Goal: Check status: Check status

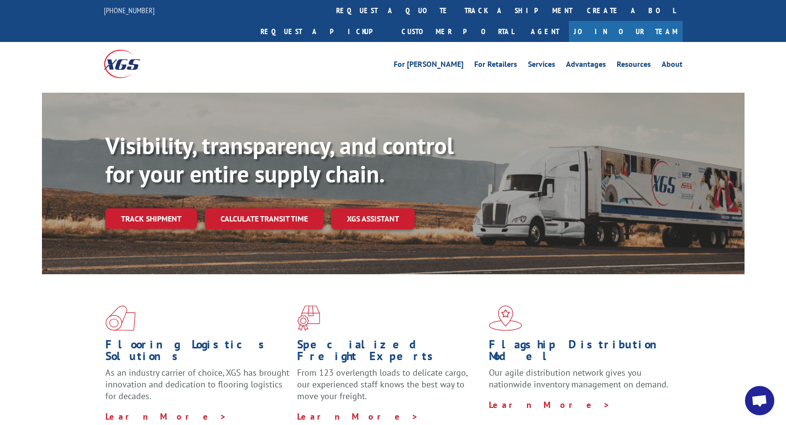
click at [147, 213] on div "Visibility, transparency, and control for your entire supply chain. Track shipm…" at bounding box center [424, 200] width 639 height 136
click at [146, 208] on link "Track shipment" at bounding box center [151, 218] width 92 height 20
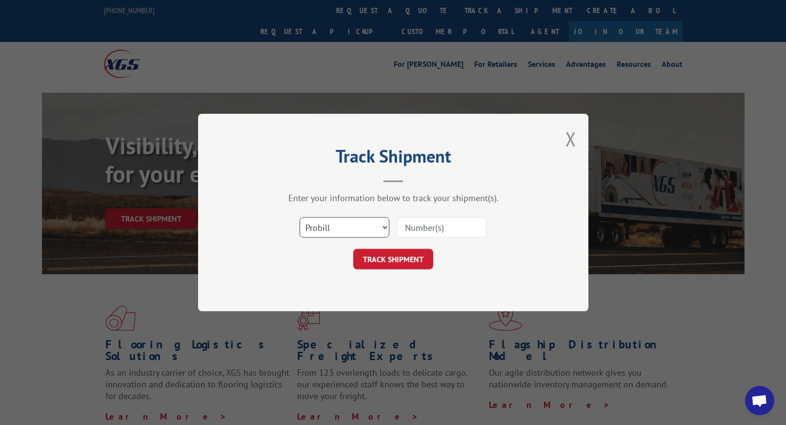
drag, startPoint x: 354, startPoint y: 222, endPoint x: 349, endPoint y: 233, distance: 11.8
click at [354, 222] on select "Select category... Probill BOL PO" at bounding box center [345, 227] width 90 height 20
select select "bol"
click at [300, 217] on select "Select category... Probill BOL PO" at bounding box center [345, 227] width 90 height 20
click at [411, 229] on input at bounding box center [442, 227] width 90 height 20
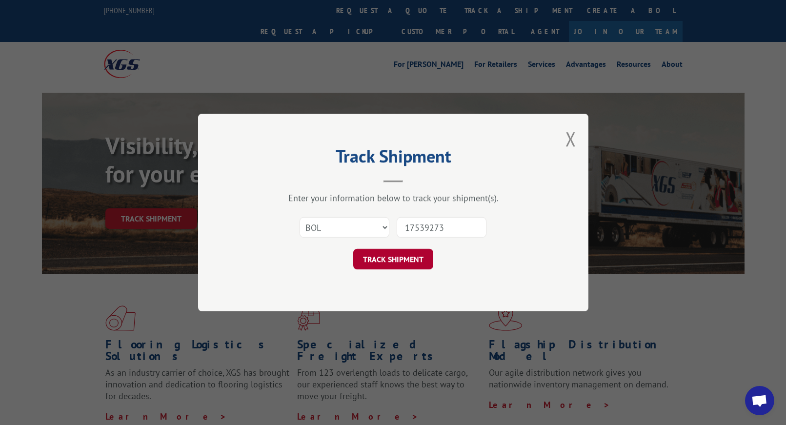
type input "17539273"
click at [372, 259] on button "TRACK SHIPMENT" at bounding box center [393, 259] width 80 height 20
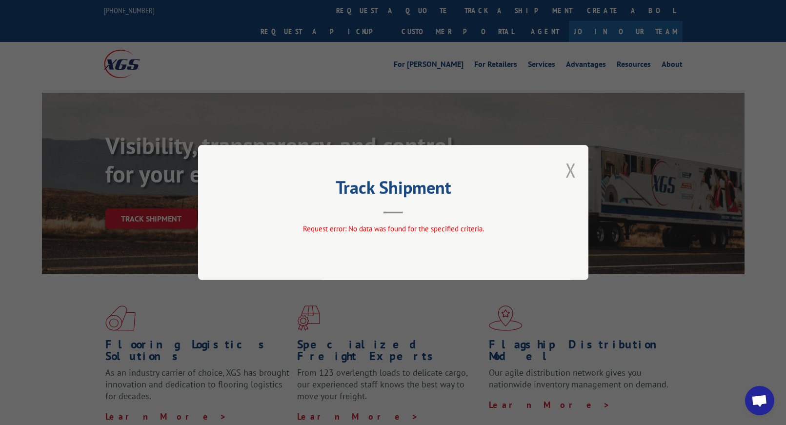
click at [567, 169] on button "Close modal" at bounding box center [570, 170] width 11 height 26
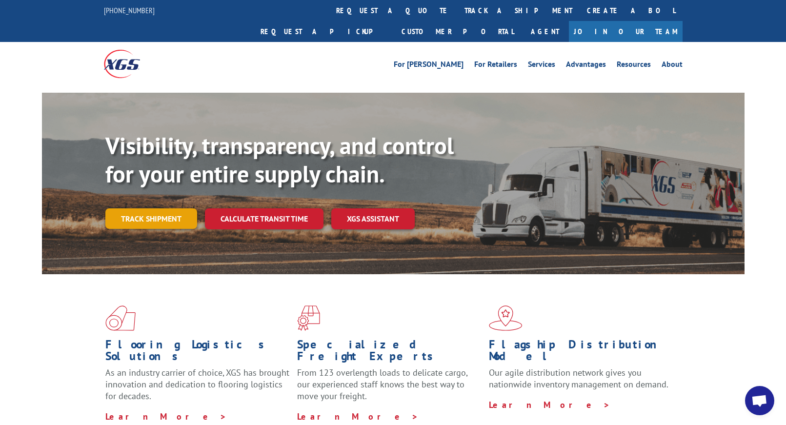
click at [173, 208] on link "Track shipment" at bounding box center [151, 218] width 92 height 20
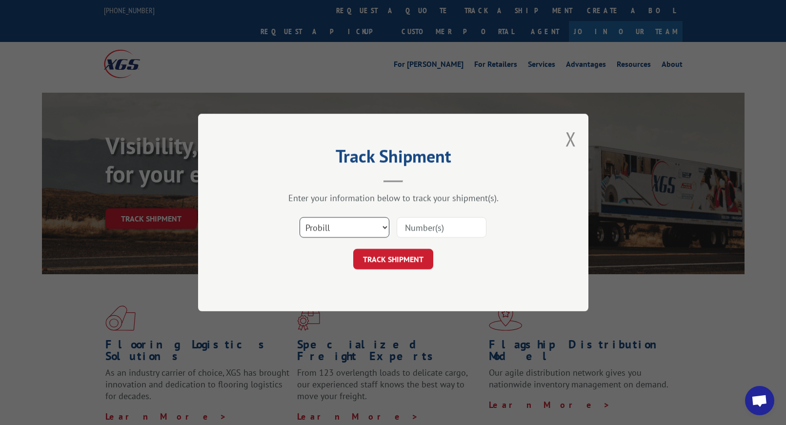
click at [333, 223] on select "Select category... Probill BOL PO" at bounding box center [345, 227] width 90 height 20
click at [300, 217] on select "Select category... Probill BOL PO" at bounding box center [345, 227] width 90 height 20
click at [421, 227] on input at bounding box center [442, 227] width 90 height 20
type input "17539273"
click at [388, 259] on button "TRACK SHIPMENT" at bounding box center [393, 259] width 80 height 20
